Goal: Obtain resource: Download file/media

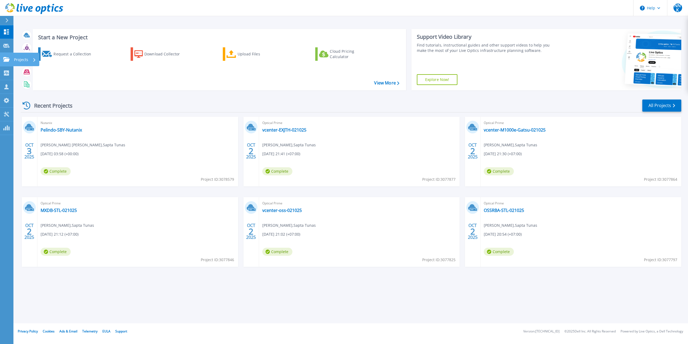
click at [6, 63] on link "Projects Projects" at bounding box center [6, 60] width 13 height 14
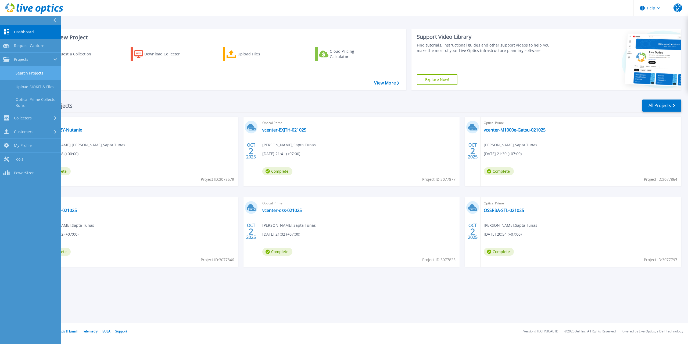
click at [35, 71] on link "Search Projects" at bounding box center [30, 73] width 61 height 14
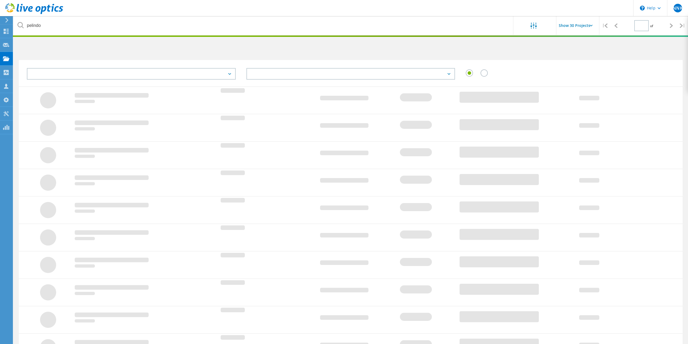
type input "1"
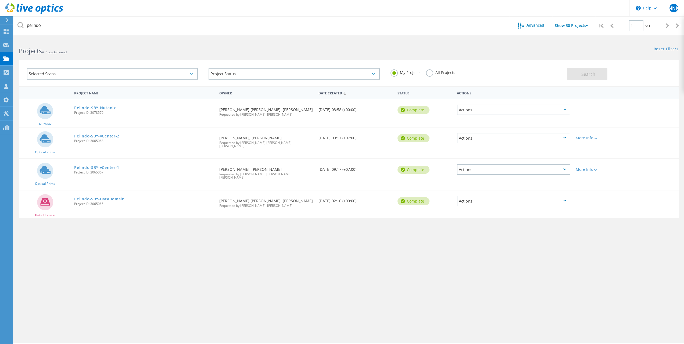
click at [91, 197] on link "Pelindo-SBY-DataDomain" at bounding box center [99, 199] width 50 height 4
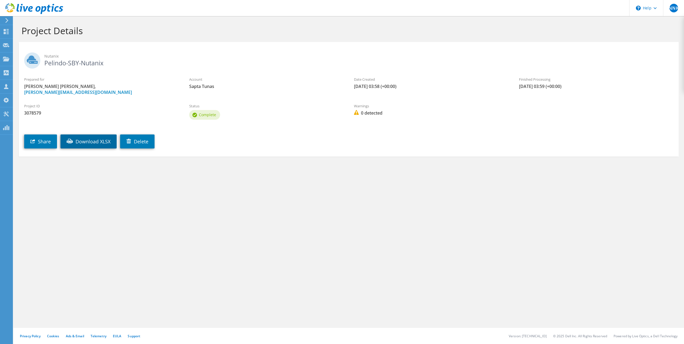
click at [108, 145] on link "Download XLSX" at bounding box center [88, 141] width 56 height 14
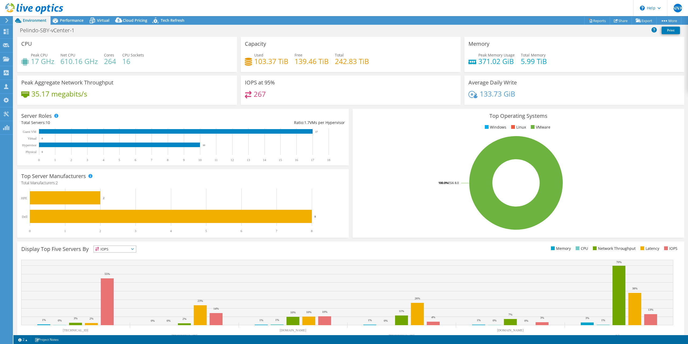
select select "USD"
click at [91, 20] on icon at bounding box center [92, 20] width 9 height 9
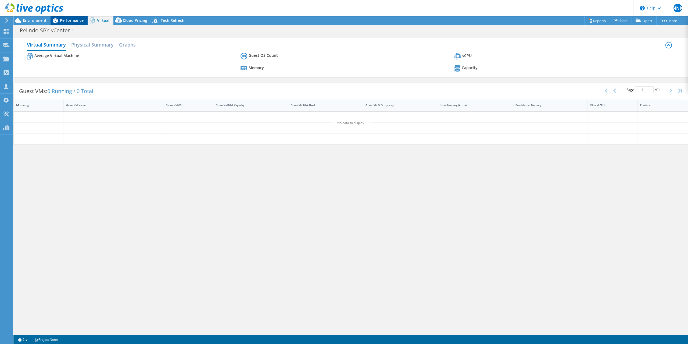
click at [78, 21] on span "Performance" at bounding box center [72, 20] width 24 height 5
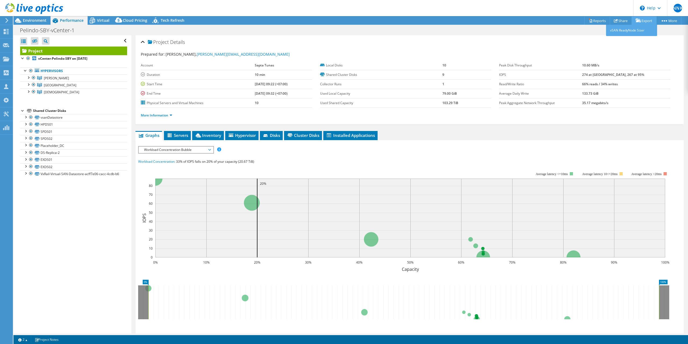
click at [643, 19] on link "Export" at bounding box center [644, 20] width 25 height 8
click at [595, 21] on link "Reports" at bounding box center [598, 20] width 26 height 8
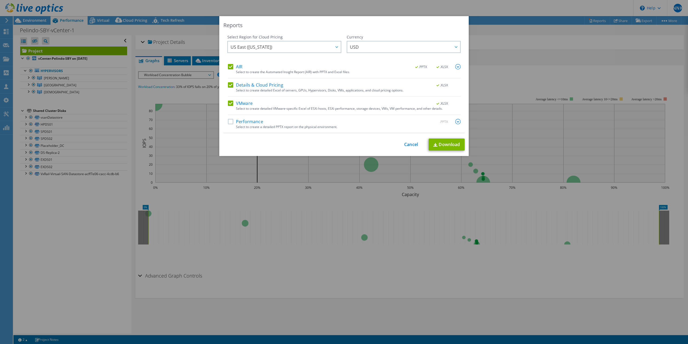
click at [232, 122] on label "Performance" at bounding box center [245, 121] width 35 height 5
click at [0, 0] on input "Performance" at bounding box center [0, 0] width 0 height 0
click at [229, 105] on label "VMware" at bounding box center [240, 103] width 25 height 5
click at [0, 0] on input "VMware" at bounding box center [0, 0] width 0 height 0
click at [228, 104] on label "VMware" at bounding box center [240, 103] width 25 height 5
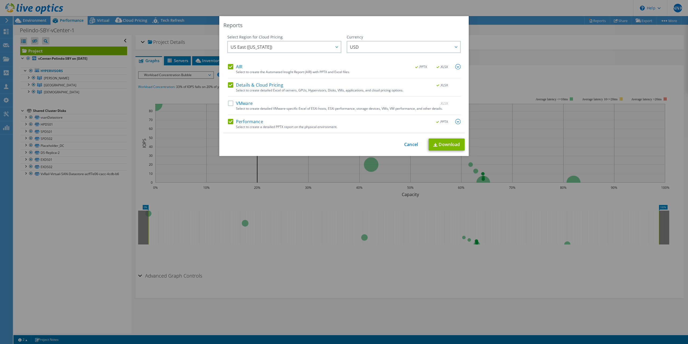
click at [0, 0] on input "VMware" at bounding box center [0, 0] width 0 height 0
click at [231, 88] on div "Details & Cloud Pricing .XLSX" at bounding box center [344, 85] width 233 height 6
drag, startPoint x: 233, startPoint y: 88, endPoint x: 253, endPoint y: 91, distance: 20.2
click at [233, 88] on div "Details & Cloud Pricing .XLSX" at bounding box center [344, 85] width 233 height 6
click at [231, 84] on label "Details & Cloud Pricing" at bounding box center [255, 84] width 55 height 5
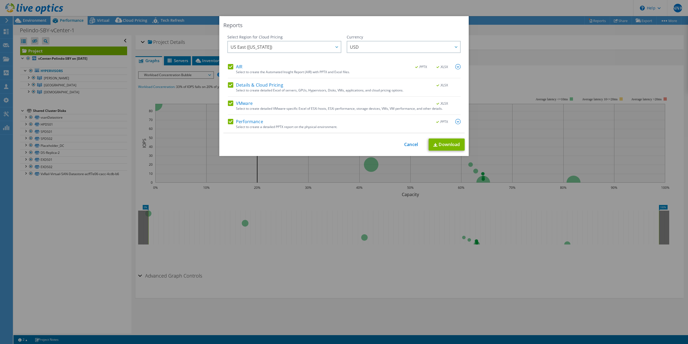
click at [0, 0] on input "Details & Cloud Pricing" at bounding box center [0, 0] width 0 height 0
click at [451, 146] on link "Download" at bounding box center [447, 144] width 36 height 12
click at [69, 196] on div "Reports Select Region for Cloud Pricing Asia Pacific ([GEOGRAPHIC_DATA]) [GEOGR…" at bounding box center [344, 172] width 688 height 312
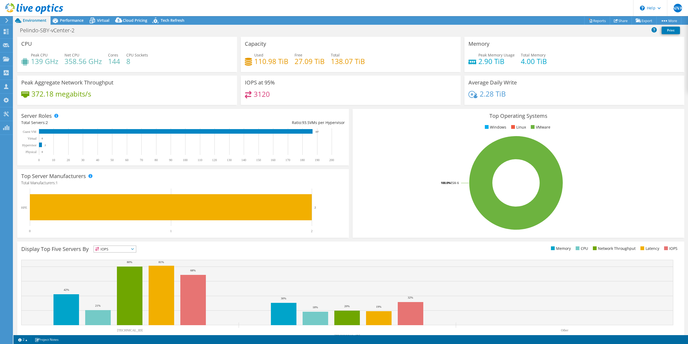
select select "USD"
click at [70, 23] on span "Performance" at bounding box center [72, 20] width 24 height 5
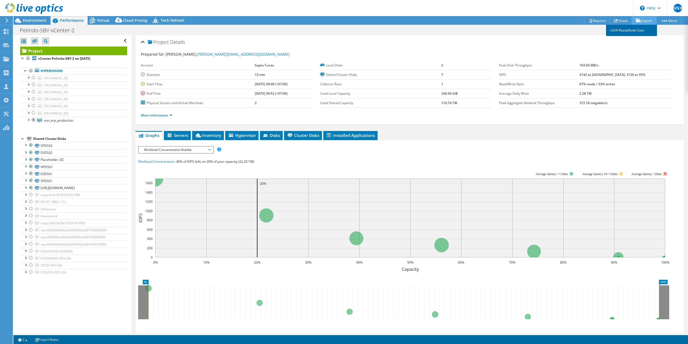
click at [653, 25] on link "vSAN ReadyNode Sizer" at bounding box center [631, 30] width 51 height 11
click at [595, 19] on link "Reports" at bounding box center [598, 20] width 26 height 8
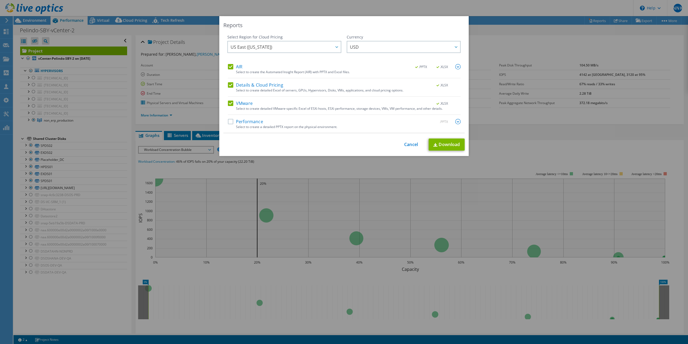
click at [230, 104] on label "VMware" at bounding box center [240, 103] width 25 height 5
click at [0, 0] on input "VMware" at bounding box center [0, 0] width 0 height 0
click at [229, 123] on label "Performance" at bounding box center [245, 121] width 35 height 5
click at [0, 0] on input "Performance" at bounding box center [0, 0] width 0 height 0
click at [447, 143] on link "Download" at bounding box center [447, 144] width 36 height 12
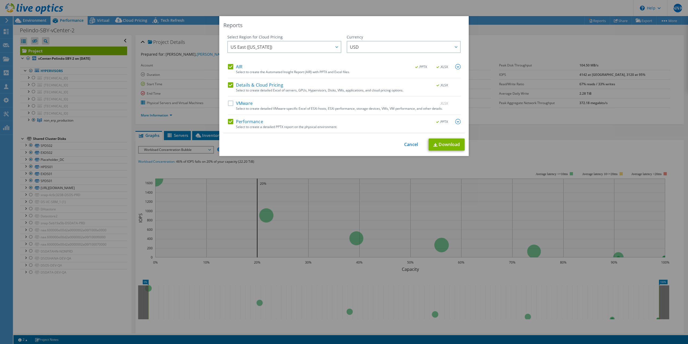
click at [0, 217] on div "Reports Select Region for Cloud Pricing Asia Pacific ([GEOGRAPHIC_DATA]) [GEOGR…" at bounding box center [344, 172] width 688 height 312
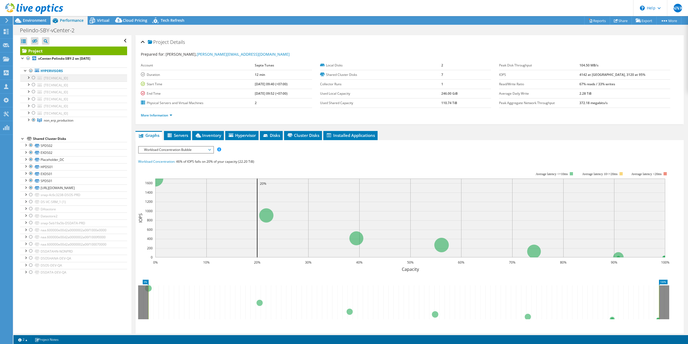
click at [35, 78] on div at bounding box center [33, 77] width 5 height 6
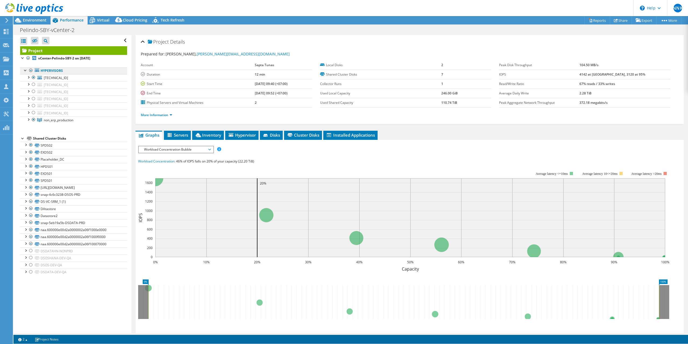
click at [34, 83] on ul "Hypervisors [TECHNICAL_ID] DS-VC-SRM_1 snap-4c6c3238-DSOS-PRD" at bounding box center [73, 95] width 107 height 67
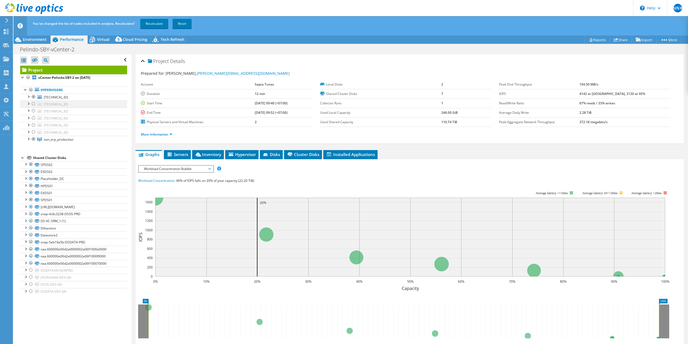
click at [33, 102] on div at bounding box center [33, 104] width 5 height 6
click at [36, 112] on div at bounding box center [33, 111] width 5 height 6
click at [35, 119] on div at bounding box center [33, 118] width 5 height 6
click at [34, 127] on div at bounding box center [33, 125] width 5 height 6
click at [34, 130] on div at bounding box center [33, 132] width 5 height 6
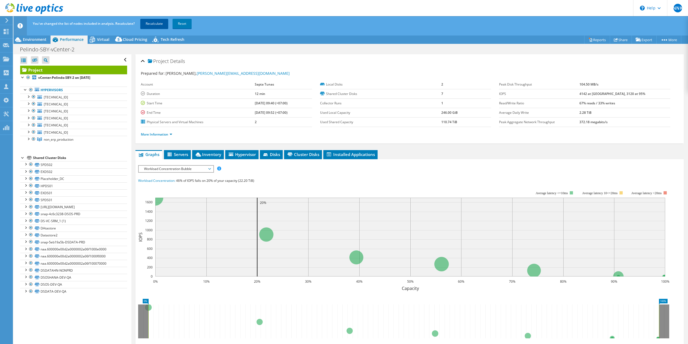
click at [157, 22] on link "Recalculate" at bounding box center [154, 24] width 28 height 10
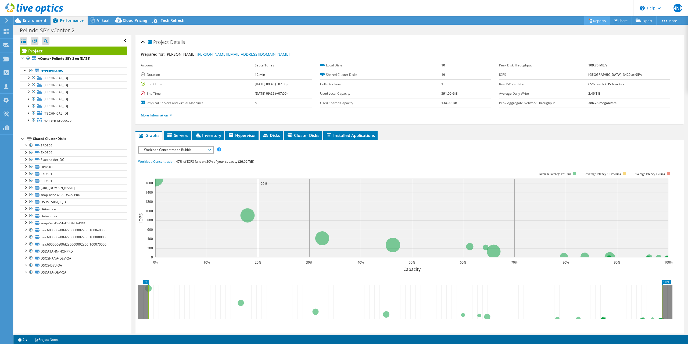
click at [594, 20] on link "Reports" at bounding box center [598, 20] width 26 height 8
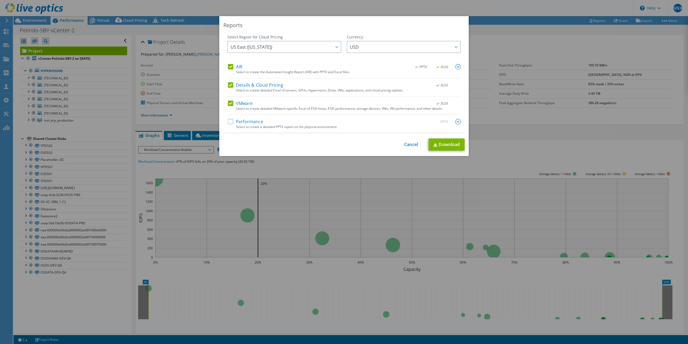
click at [228, 104] on label "VMware" at bounding box center [240, 103] width 25 height 5
click at [0, 0] on input "VMware" at bounding box center [0, 0] width 0 height 0
click at [228, 129] on div "Performance .PPTX Select to create a detailed PPTX report on the physical envir…" at bounding box center [344, 126] width 233 height 14
click at [228, 124] on div "Performance .PPTX" at bounding box center [344, 122] width 233 height 6
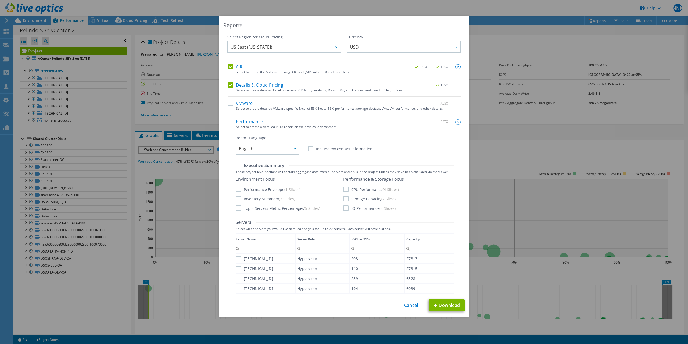
click at [230, 124] on label "Performance" at bounding box center [245, 121] width 35 height 5
click at [0, 0] on input "Performance" at bounding box center [0, 0] width 0 height 0
click at [231, 106] on label "VMware" at bounding box center [240, 103] width 25 height 5
click at [0, 0] on input "VMware" at bounding box center [0, 0] width 0 height 0
click at [231, 89] on div "Details & Cloud Pricing .XLSX Select to create detailed Excel of servers, GPUs,…" at bounding box center [344, 89] width 233 height 14
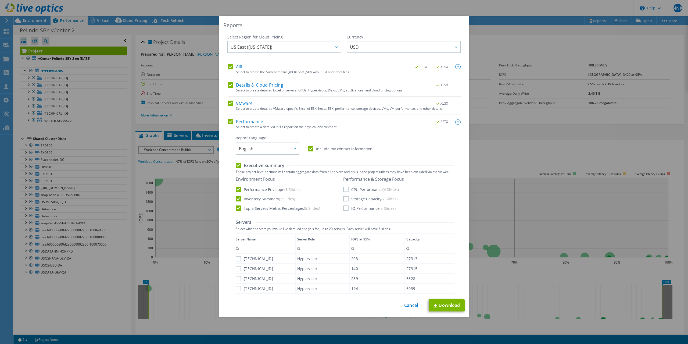
click at [230, 89] on div "Details & Cloud Pricing .XLSX Select to create detailed Excel of servers, GPUs,…" at bounding box center [344, 89] width 233 height 14
click at [230, 86] on label "Details & Cloud Pricing" at bounding box center [255, 84] width 55 height 5
click at [0, 0] on input "Details & Cloud Pricing" at bounding box center [0, 0] width 0 height 0
click at [449, 122] on div ".PPTX" at bounding box center [445, 122] width 31 height 6
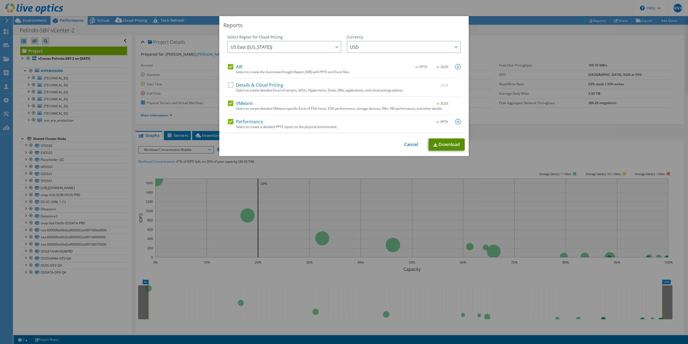
click at [455, 143] on link "Download" at bounding box center [447, 144] width 36 height 12
click at [13, 88] on div "Reports Select Region for Cloud Pricing Asia Pacific ([GEOGRAPHIC_DATA]) [GEOGR…" at bounding box center [344, 172] width 688 height 312
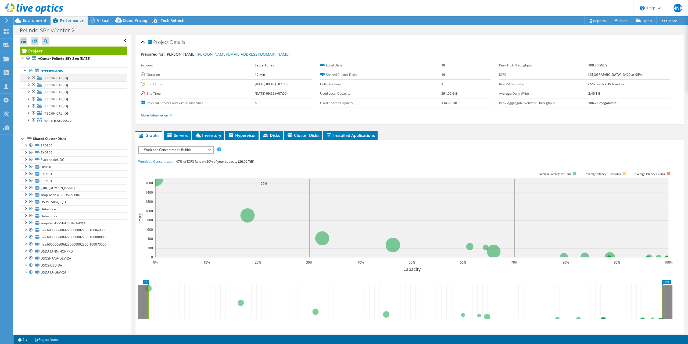
click at [33, 76] on div at bounding box center [33, 77] width 5 height 6
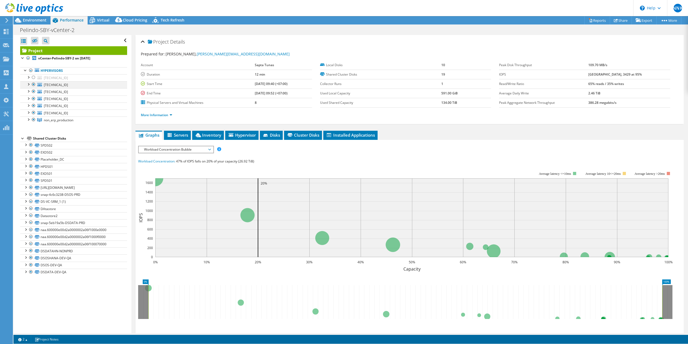
click at [33, 83] on li "Hypervisors [TECHNICAL_ID] DS-VC-SRM_1 snap-4c6c3238-DSOS-PRD" at bounding box center [73, 95] width 107 height 56
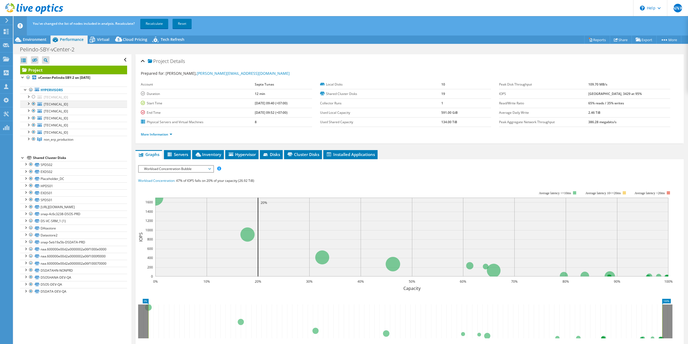
click at [33, 104] on div at bounding box center [33, 104] width 5 height 6
click at [33, 112] on div at bounding box center [33, 111] width 5 height 6
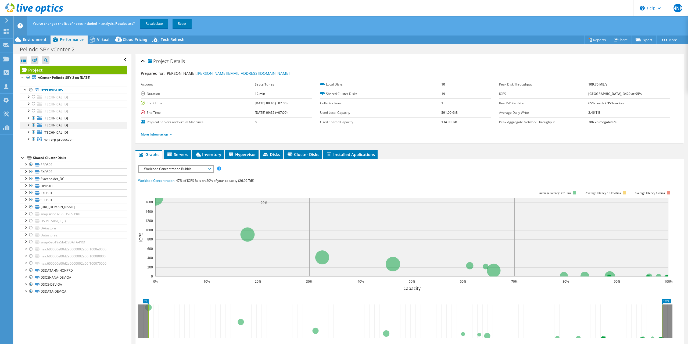
click at [36, 123] on div at bounding box center [33, 125] width 5 height 6
click at [31, 122] on div at bounding box center [33, 125] width 5 height 6
click at [34, 119] on div at bounding box center [33, 118] width 5 height 6
click at [33, 123] on div at bounding box center [33, 125] width 5 height 6
click at [34, 134] on div at bounding box center [33, 132] width 5 height 6
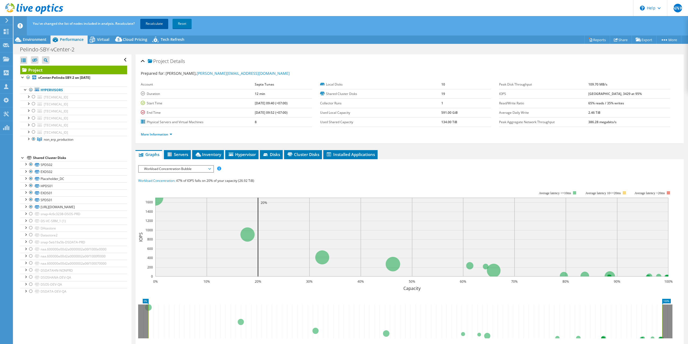
click at [151, 20] on link "Recalculate" at bounding box center [154, 24] width 28 height 10
click at [547, 61] on div "Project Details" at bounding box center [410, 62] width 538 height 12
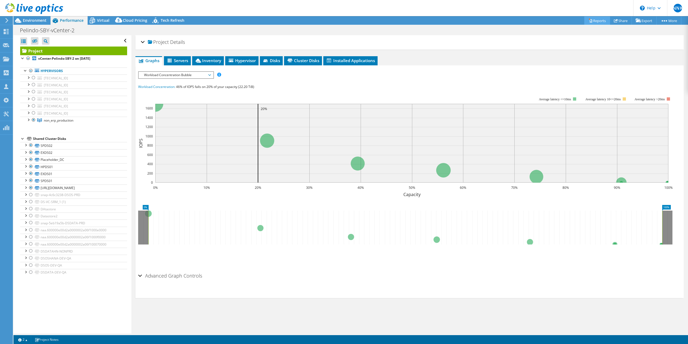
click at [594, 20] on link "Reports" at bounding box center [598, 20] width 26 height 8
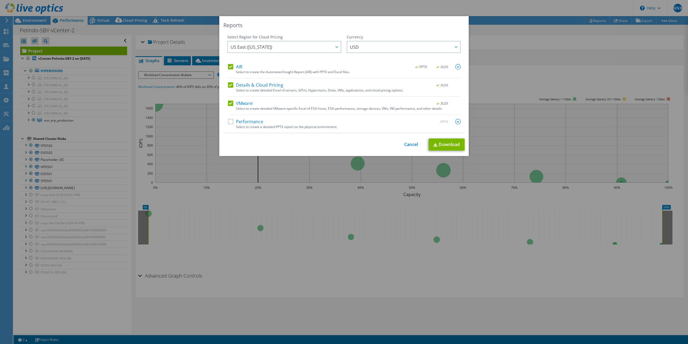
click at [232, 122] on label "Performance" at bounding box center [245, 121] width 35 height 5
click at [0, 0] on input "Performance" at bounding box center [0, 0] width 0 height 0
click at [232, 98] on div "AIR .PPTX .XLSX Select to create the Automated Insight Report (AIR) with PPTX a…" at bounding box center [344, 98] width 233 height 69
drag, startPoint x: 225, startPoint y: 87, endPoint x: 234, endPoint y: 89, distance: 8.7
click at [225, 87] on div "Select Region for Cloud Pricing Asia Pacific ([GEOGRAPHIC_DATA]) [GEOGRAPHIC_DA…" at bounding box center [343, 83] width 241 height 99
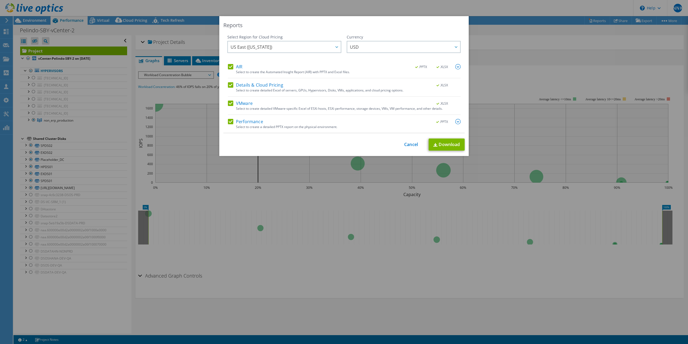
click at [232, 88] on div "Details & Cloud Pricing .XLSX" at bounding box center [344, 85] width 233 height 6
click at [228, 86] on label "Details & Cloud Pricing" at bounding box center [255, 84] width 55 height 5
click at [0, 0] on input "Details & Cloud Pricing" at bounding box center [0, 0] width 0 height 0
click at [450, 145] on link "Download" at bounding box center [447, 144] width 36 height 12
click at [632, 69] on div "Reports Select Region for Cloud Pricing Asia Pacific ([GEOGRAPHIC_DATA]) [GEOGR…" at bounding box center [344, 172] width 688 height 312
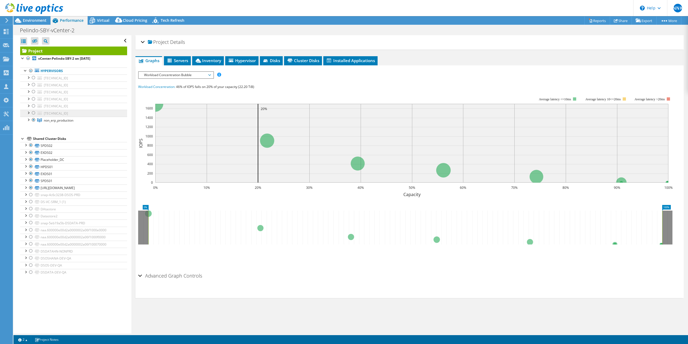
drag, startPoint x: 0, startPoint y: 157, endPoint x: 59, endPoint y: 110, distance: 75.4
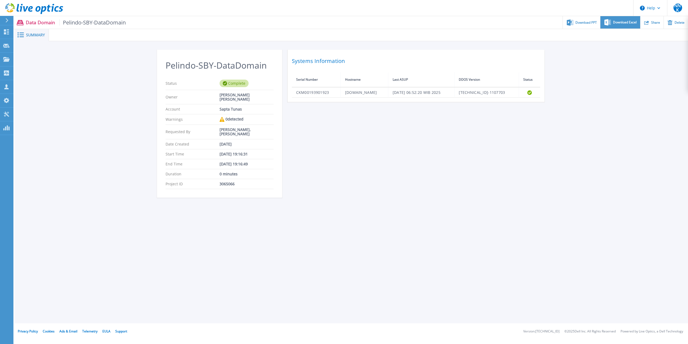
click at [612, 21] on div "Download Excel" at bounding box center [621, 22] width 40 height 13
click at [598, 24] on div "Download PPT" at bounding box center [581, 22] width 37 height 13
